Goal: Task Accomplishment & Management: Manage account settings

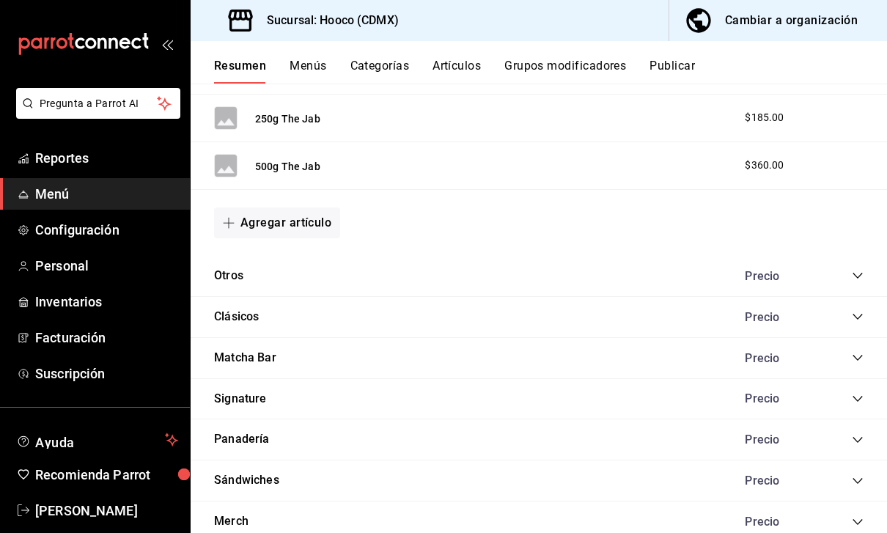
scroll to position [765, 0]
click at [852, 311] on icon "collapse-category-row" at bounding box center [858, 317] width 12 height 12
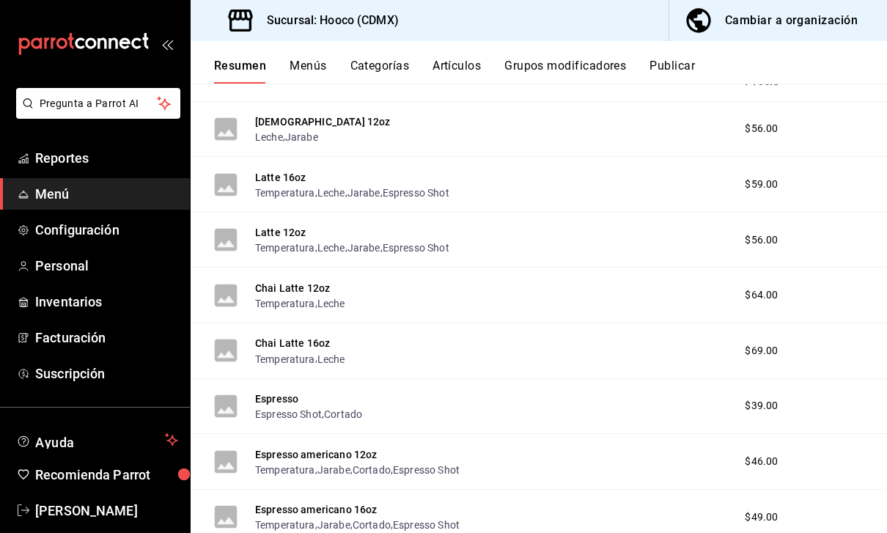
scroll to position [1002, 0]
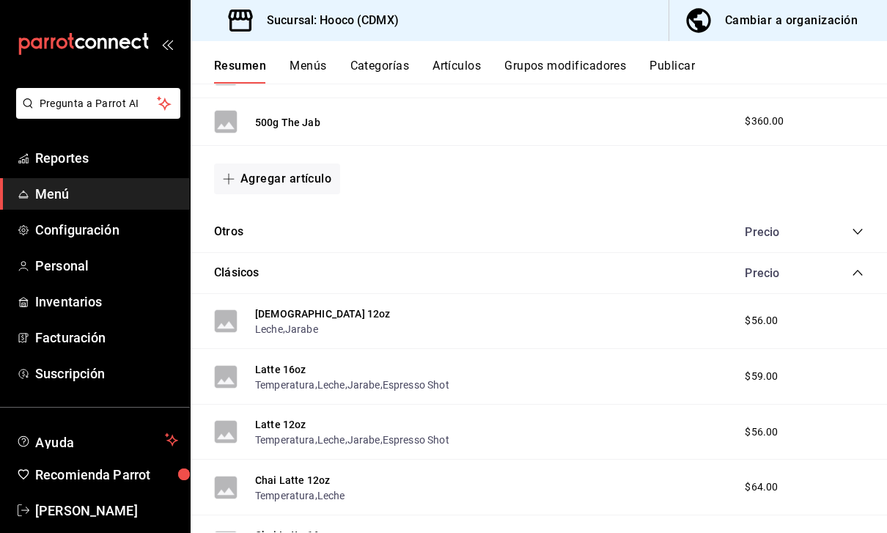
click at [703, 253] on div "Clásicos Precio" at bounding box center [539, 273] width 696 height 41
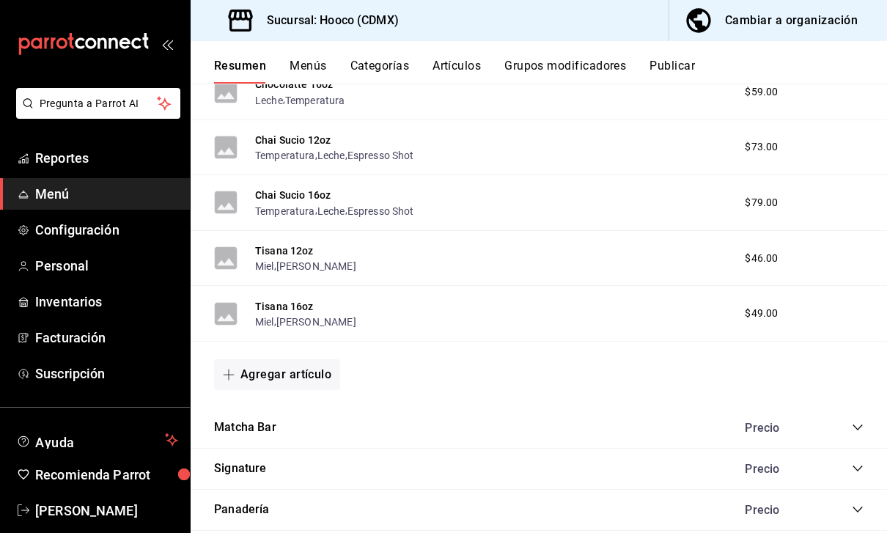
scroll to position [1813, 0]
click at [130, 226] on span "Configuración" at bounding box center [106, 230] width 143 height 20
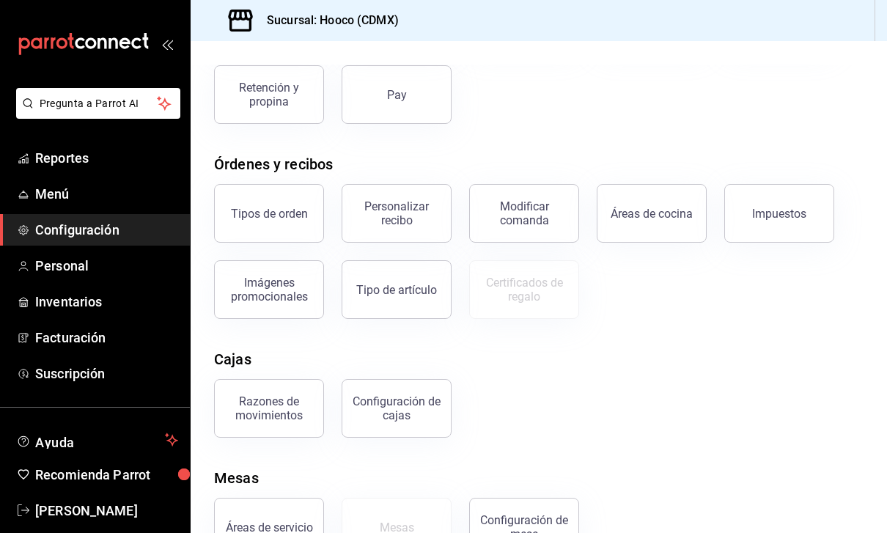
scroll to position [47, 0]
click at [49, 281] on link "Personal" at bounding box center [95, 266] width 190 height 32
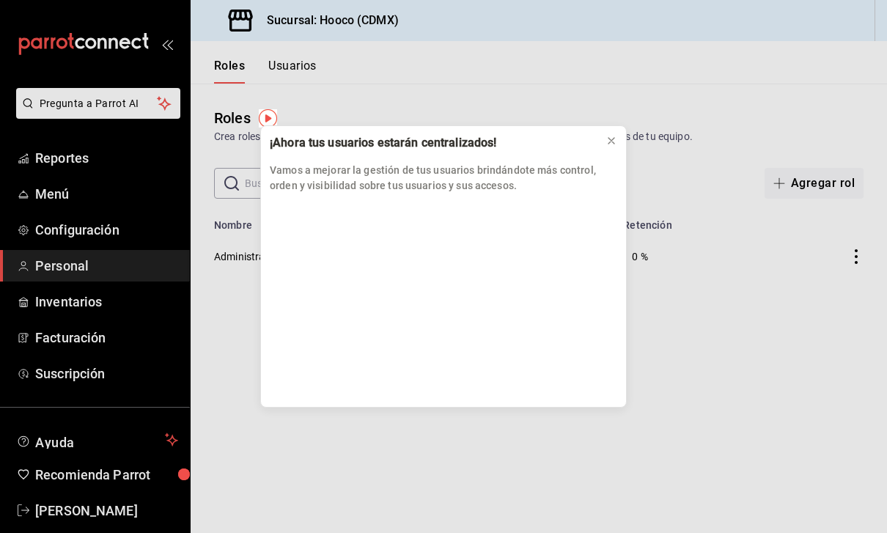
click at [619, 143] on button at bounding box center [610, 140] width 23 height 23
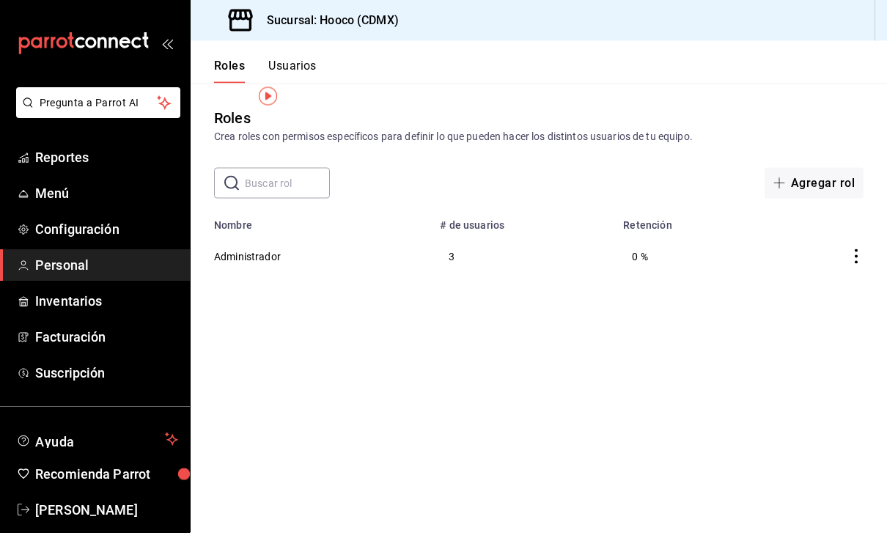
scroll to position [47, 0]
click at [64, 298] on span "Inventarios" at bounding box center [106, 302] width 143 height 20
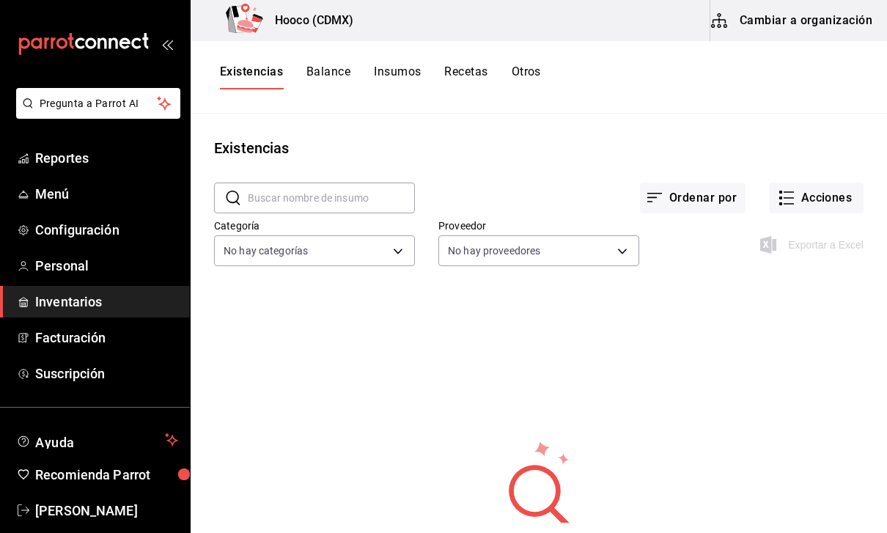
click at [106, 333] on span "Facturación" at bounding box center [106, 338] width 143 height 20
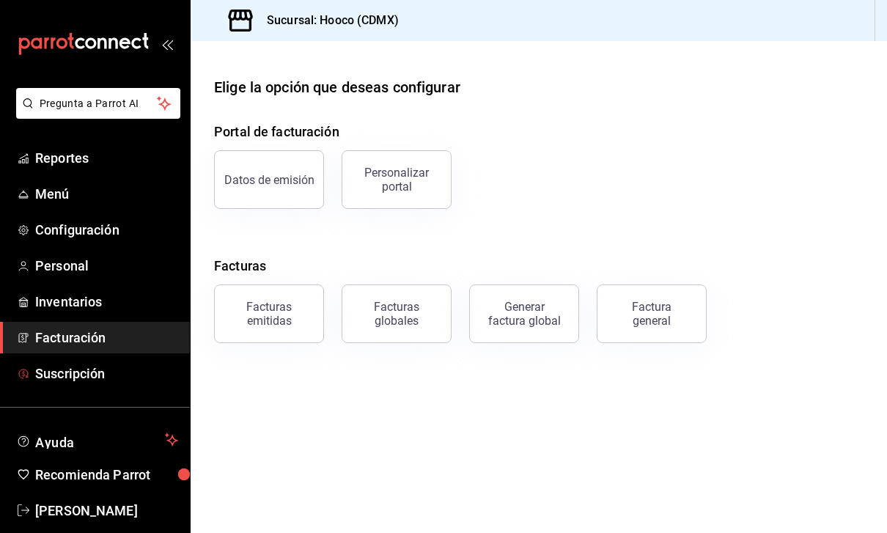
click at [51, 378] on span "Suscripción" at bounding box center [106, 374] width 143 height 20
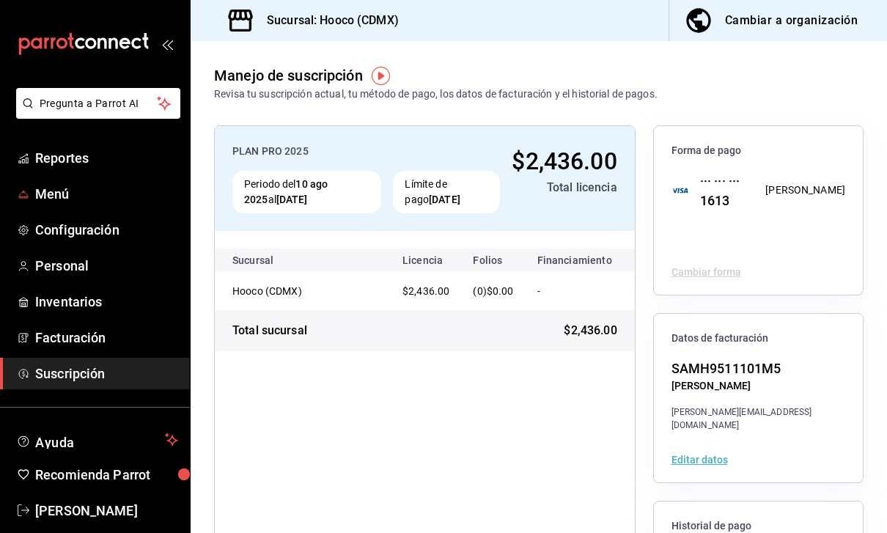
click at [48, 191] on span "Menú" at bounding box center [106, 194] width 143 height 20
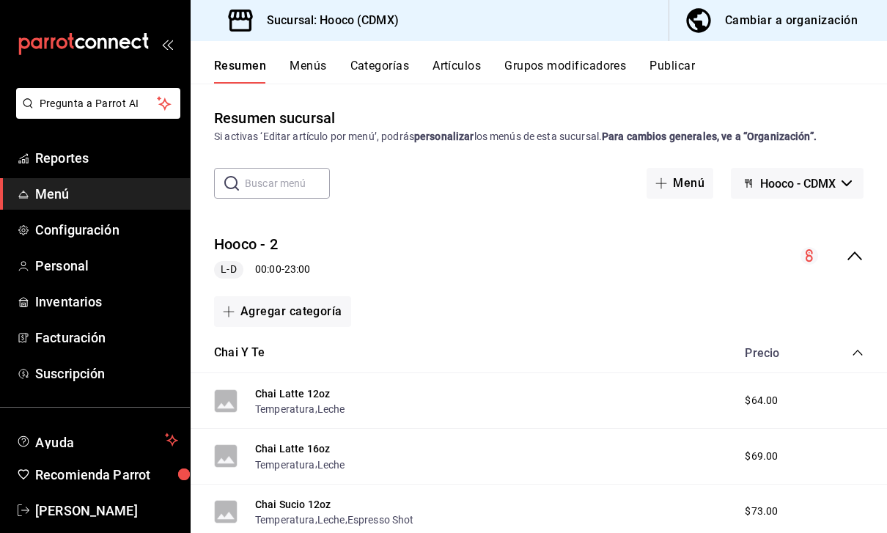
click at [311, 68] on button "Menús" at bounding box center [307, 71] width 37 height 25
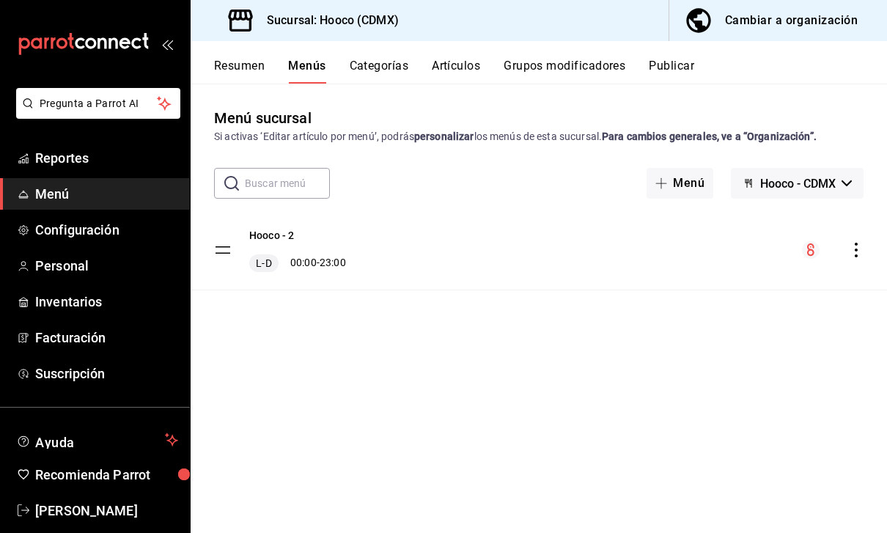
click at [270, 253] on div "Hooco - 2 L-D 00:00 - 23:00" at bounding box center [297, 250] width 97 height 44
click at [859, 246] on icon "actions" at bounding box center [856, 250] width 15 height 15
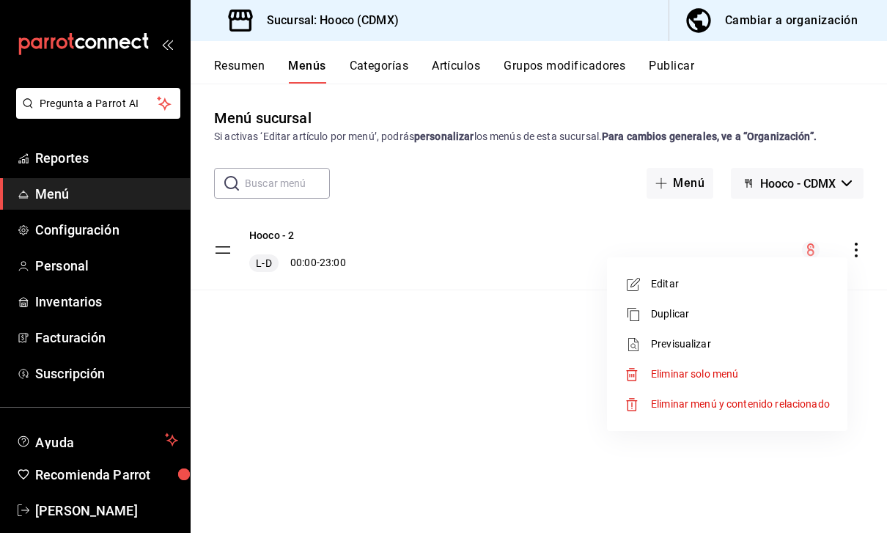
click at [744, 275] on li "Editar" at bounding box center [727, 284] width 229 height 30
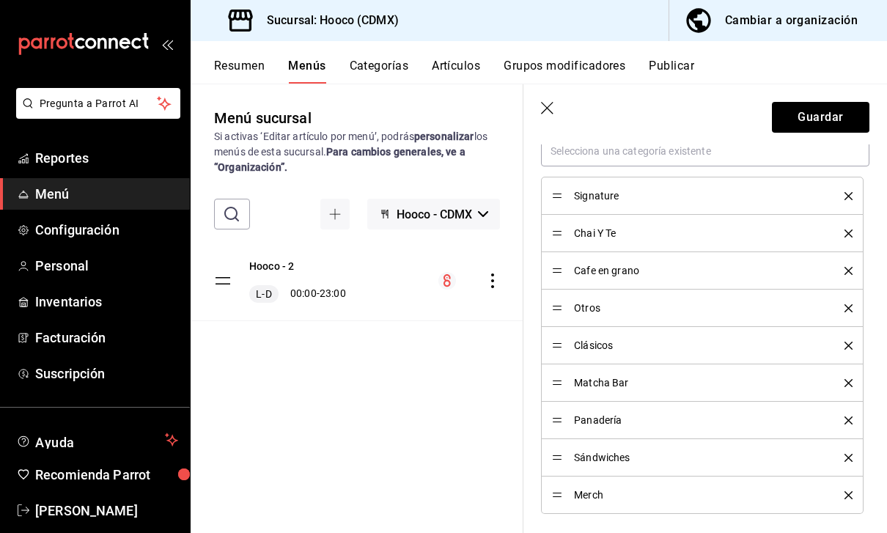
scroll to position [457, 0]
click at [561, 351] on div "Clásicos" at bounding box center [702, 344] width 300 height 16
